Goal: Task Accomplishment & Management: Manage account settings

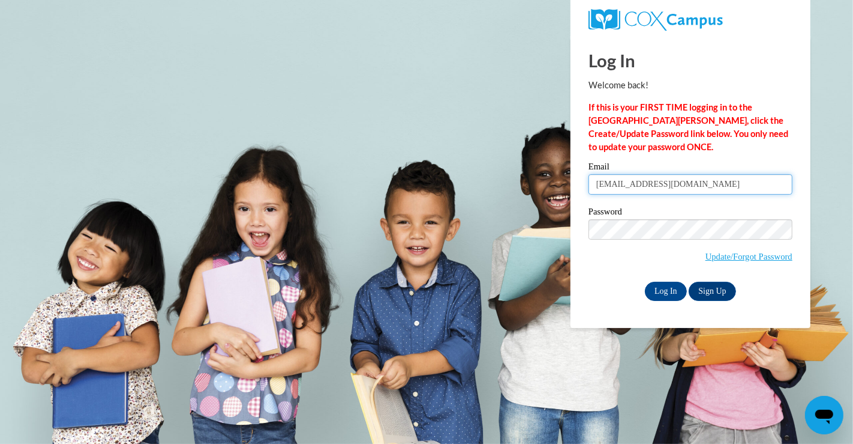
click at [738, 188] on input "[EMAIL_ADDRESS][DOMAIN_NAME]" at bounding box center [691, 184] width 204 height 20
type input "[EMAIL_ADDRESS][DOMAIN_NAME]"
click at [672, 292] on input "Log In" at bounding box center [666, 290] width 42 height 19
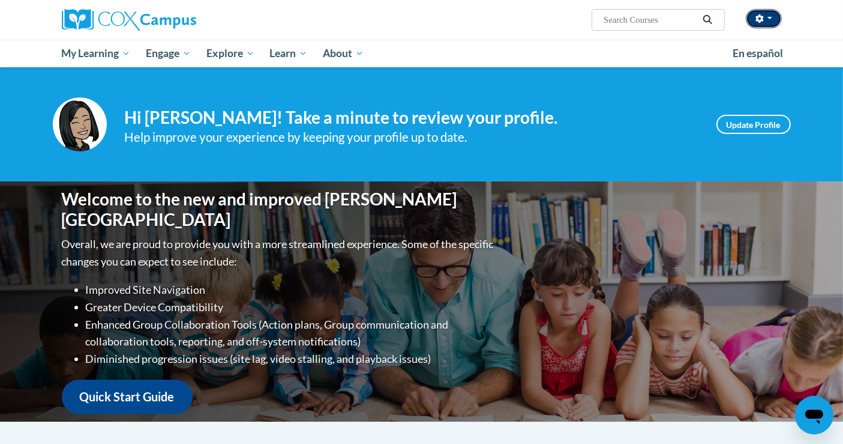
click at [777, 23] on button "button" at bounding box center [764, 18] width 36 height 19
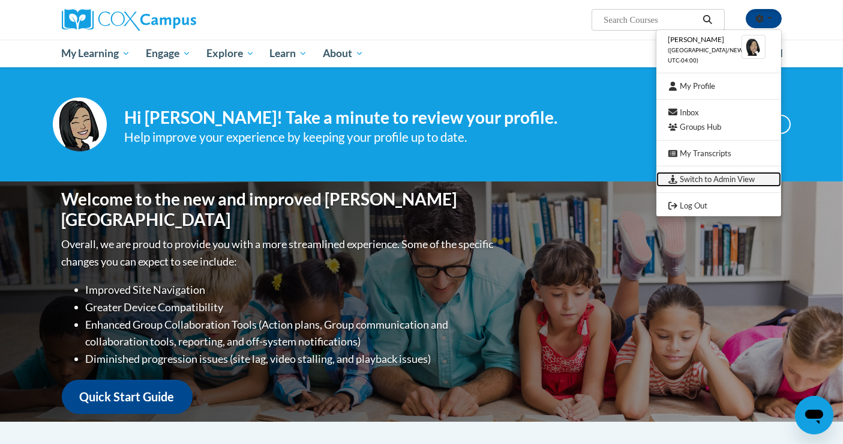
click at [727, 179] on link "Switch to Admin View" at bounding box center [719, 179] width 125 height 15
